Goal: Information Seeking & Learning: Learn about a topic

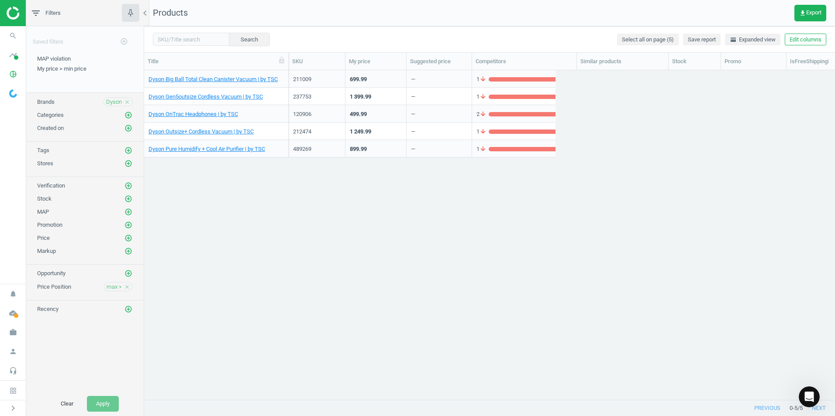
scroll to position [316, 684]
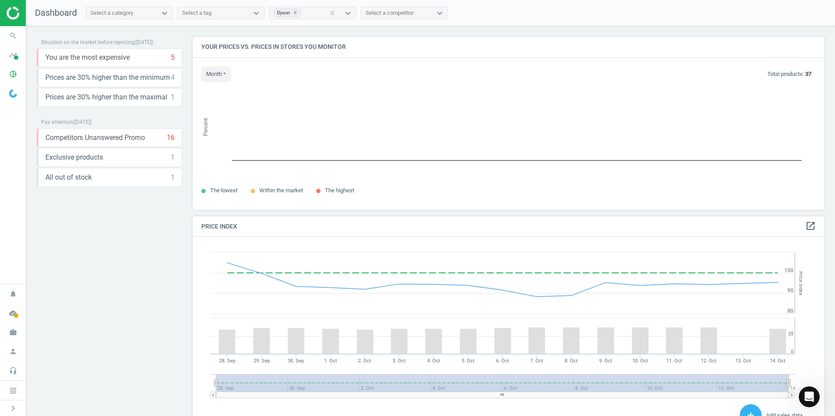
scroll to position [214, 639]
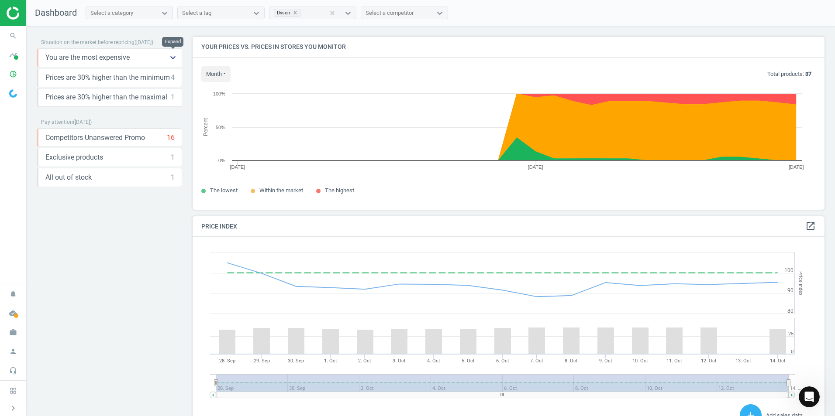
click at [175, 57] on icon "keyboard_arrow_down" at bounding box center [173, 57] width 10 height 10
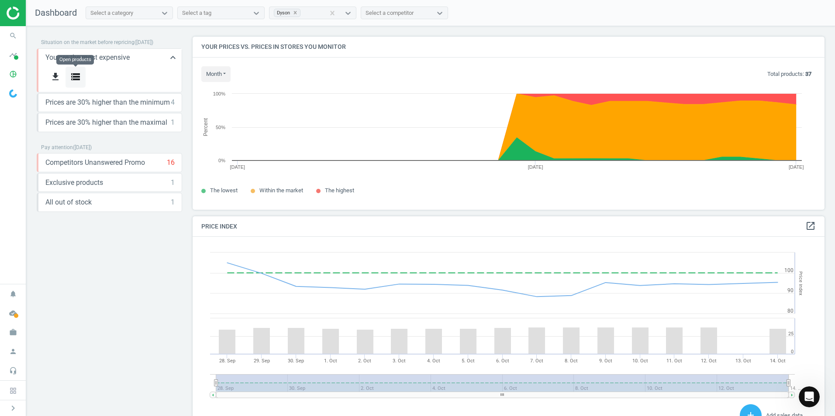
click at [78, 78] on icon "storage" at bounding box center [75, 77] width 10 height 10
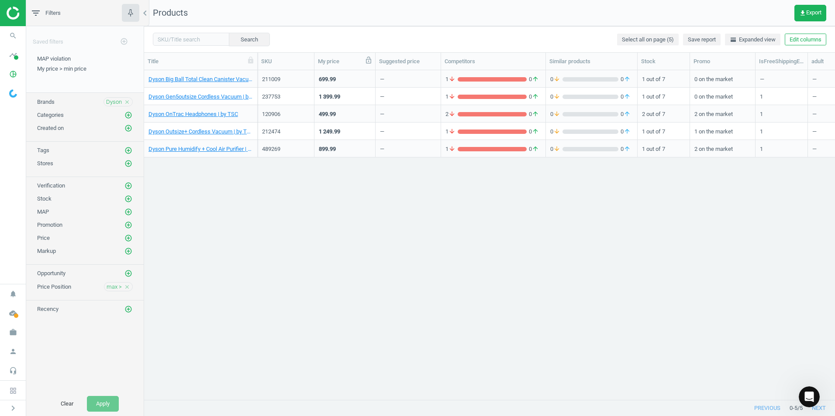
click at [368, 61] on icon at bounding box center [368, 60] width 5 height 7
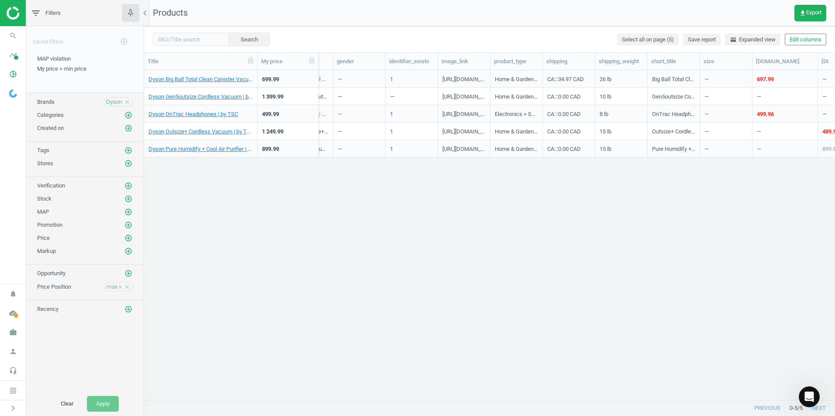
scroll to position [0, 927]
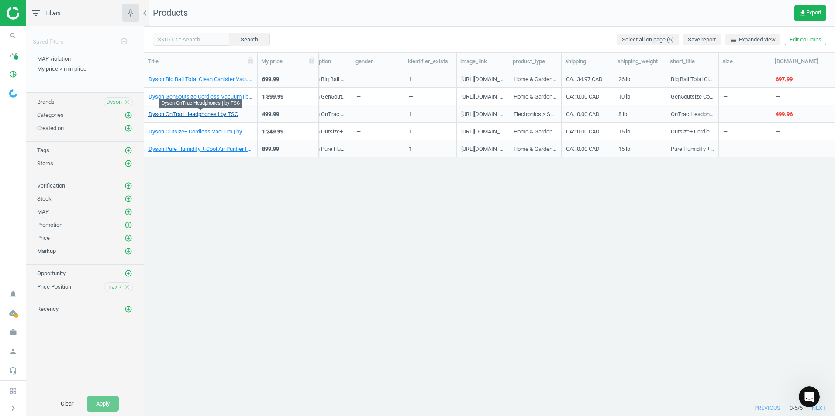
click at [199, 114] on link "Dyson OnTrac Headphones | by TSC" at bounding box center [192, 114] width 89 height 8
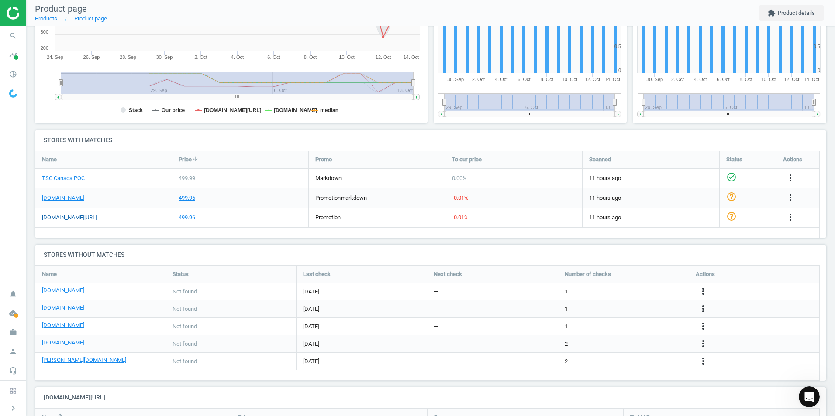
scroll to position [178, 0]
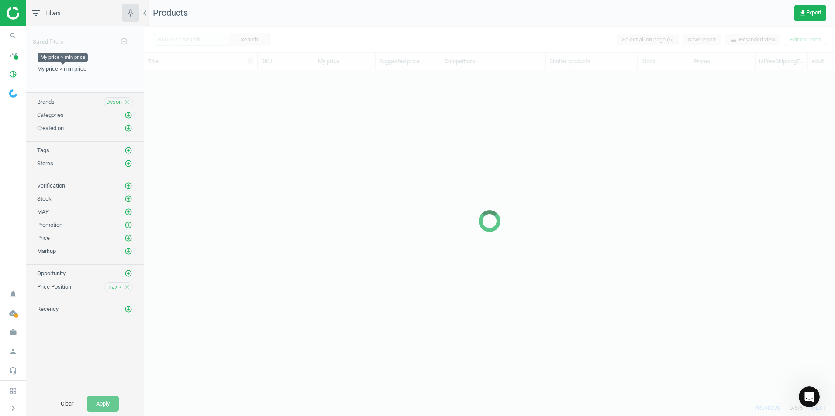
scroll to position [316, 684]
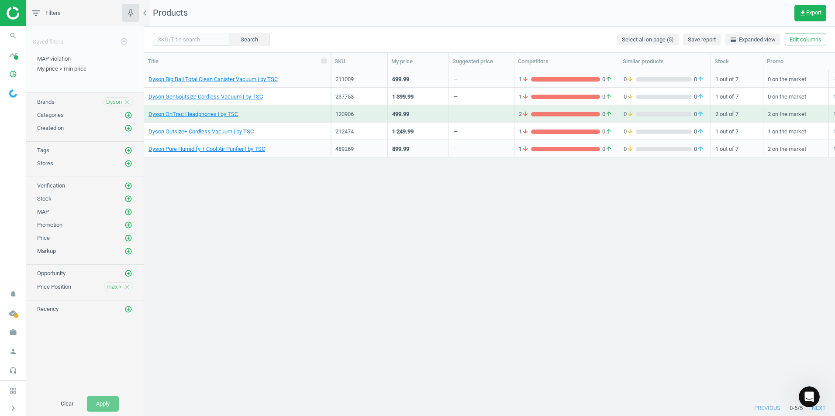
drag, startPoint x: 259, startPoint y: 65, endPoint x: 334, endPoint y: 70, distance: 75.3
click at [334, 70] on div "Title SKU My price Suggested price Competitors Similar products Stock Promo IsF…" at bounding box center [489, 227] width 691 height 348
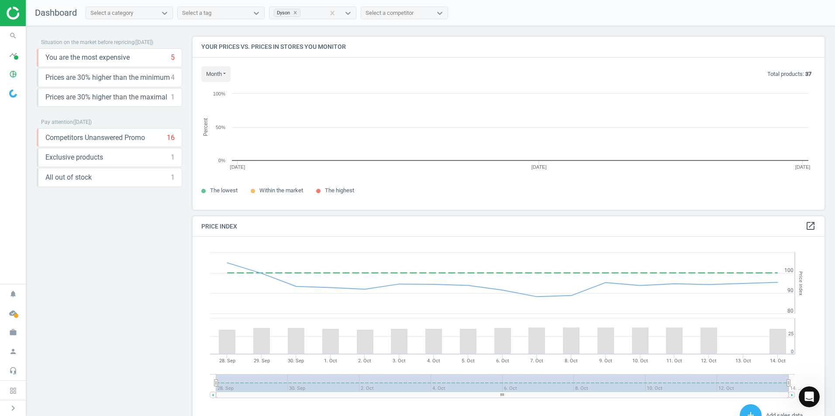
scroll to position [214, 639]
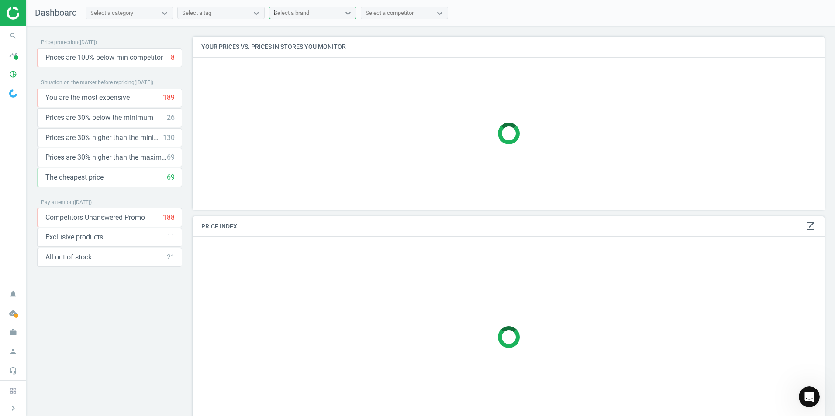
type input "bis"
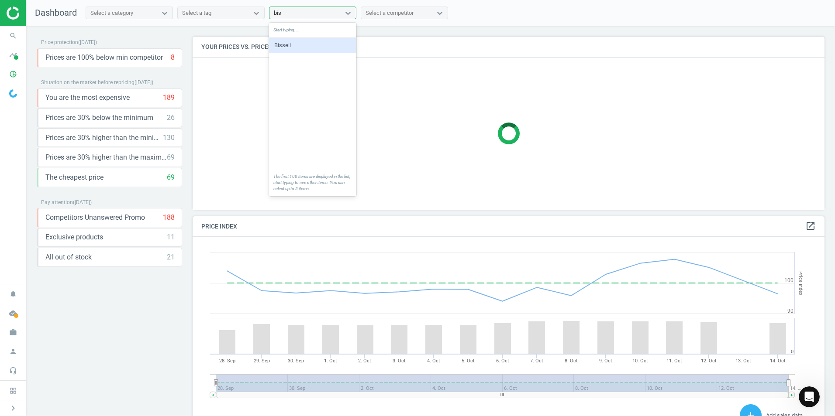
click at [291, 46] on div "Bissell" at bounding box center [312, 45] width 87 height 15
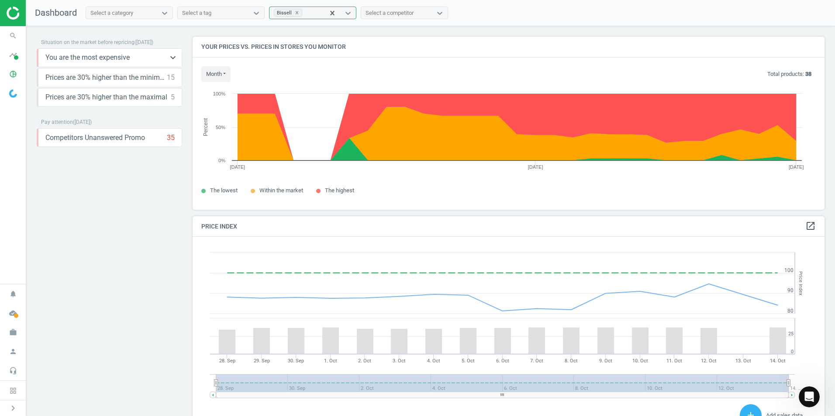
click at [101, 58] on span "You are the most expensive" at bounding box center [87, 58] width 84 height 10
click at [173, 57] on icon "keyboard_arrow_down" at bounding box center [173, 57] width 10 height 10
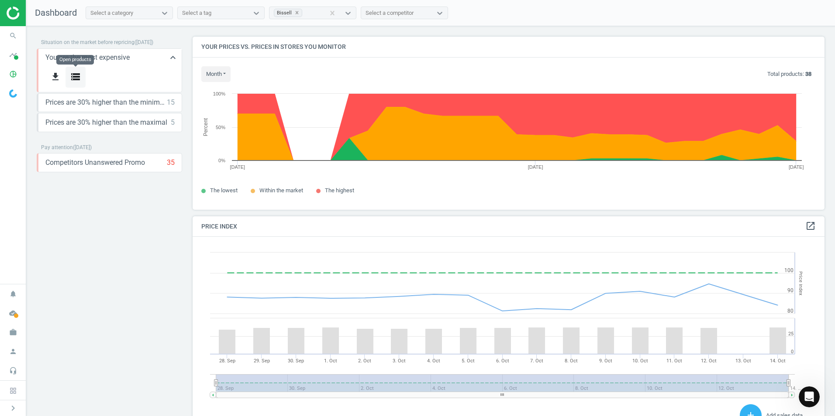
click at [78, 76] on icon "storage" at bounding box center [75, 77] width 10 height 10
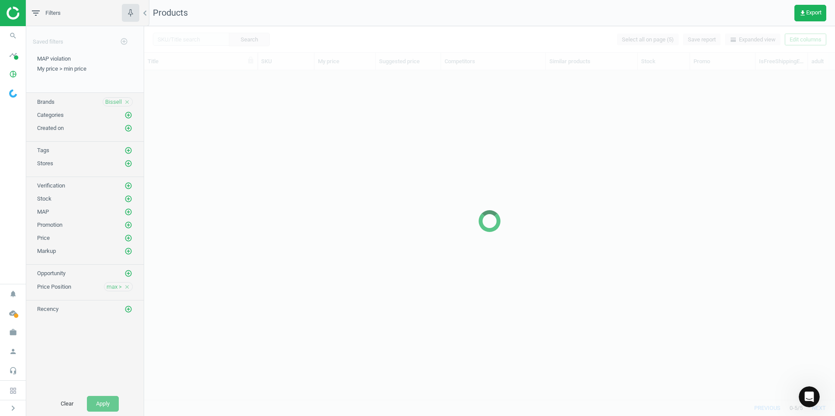
scroll to position [316, 684]
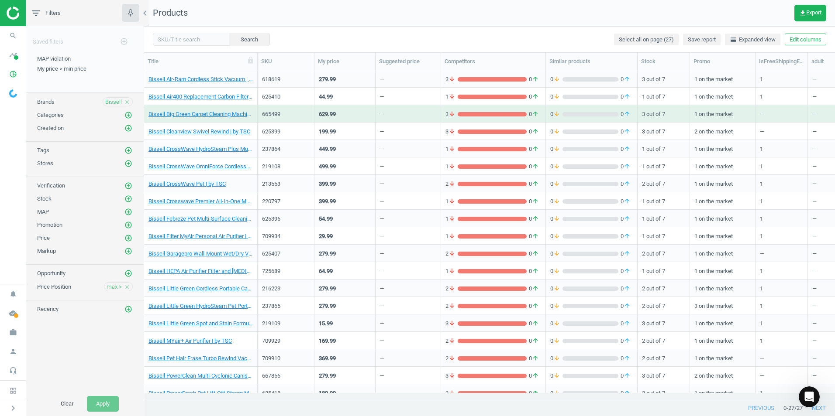
drag, startPoint x: 367, startPoint y: 61, endPoint x: 368, endPoint y: 88, distance: 27.1
click at [0, 0] on icon at bounding box center [0, 0] width 0 height 0
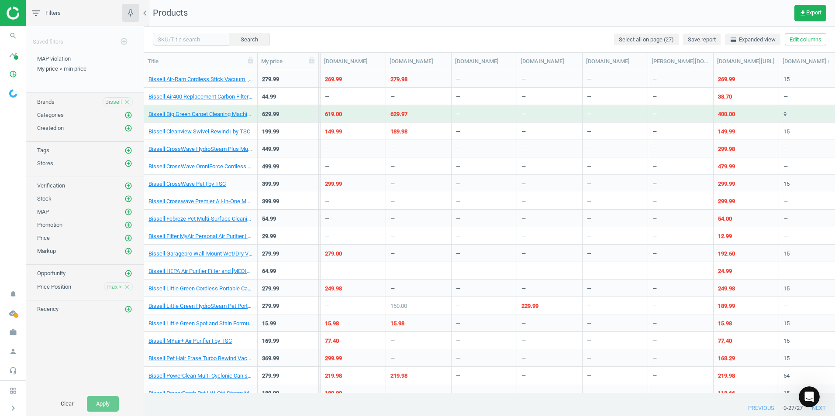
scroll to position [0, 1380]
click at [222, 115] on link "Bissell Big Green Carpet Cleaning Machine | by TSC" at bounding box center [200, 114] width 104 height 8
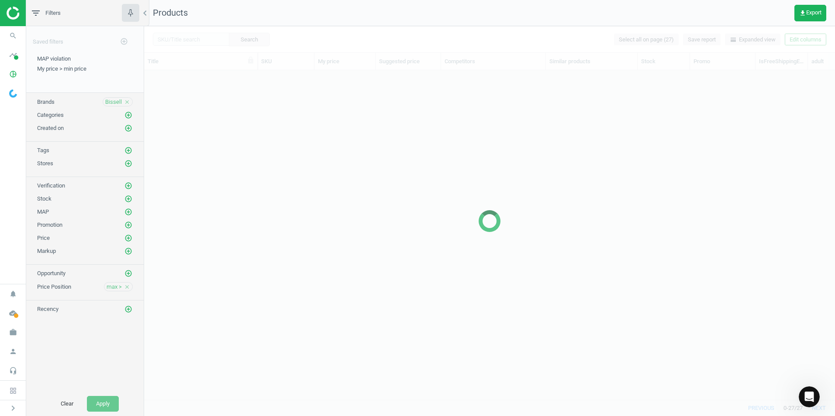
scroll to position [316, 684]
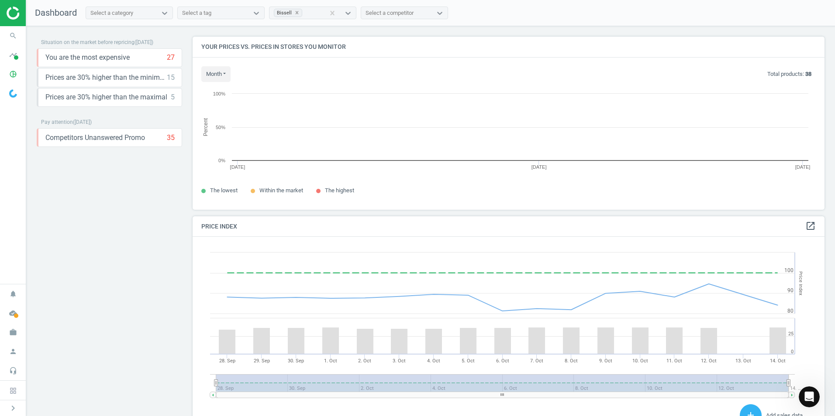
scroll to position [4, 4]
